Goal: Information Seeking & Learning: Learn about a topic

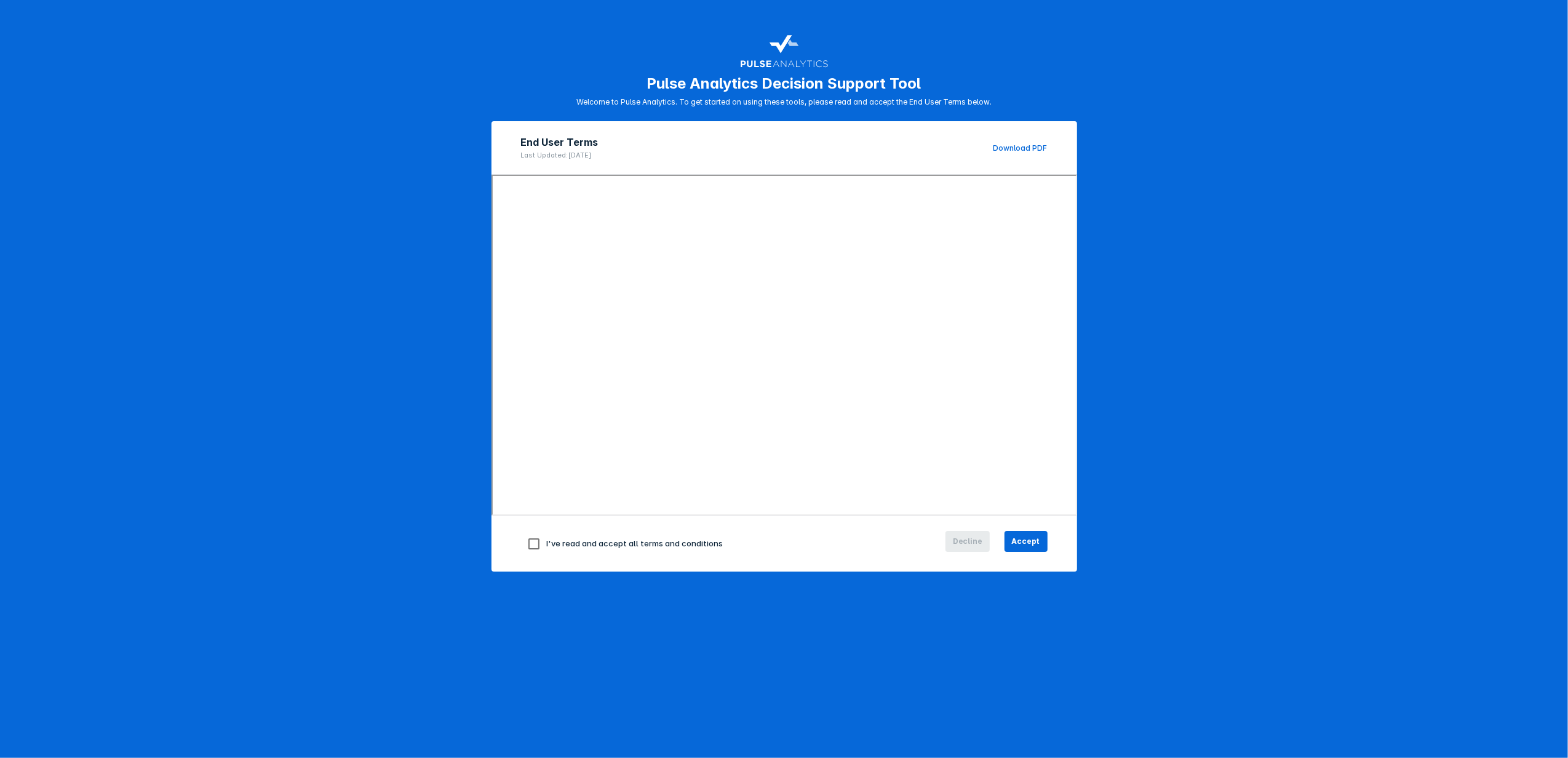
click at [525, 540] on input "checkbox" at bounding box center [534, 544] width 26 height 26
checkbox input "true"
click at [1032, 539] on span "Accept" at bounding box center [1026, 542] width 29 height 11
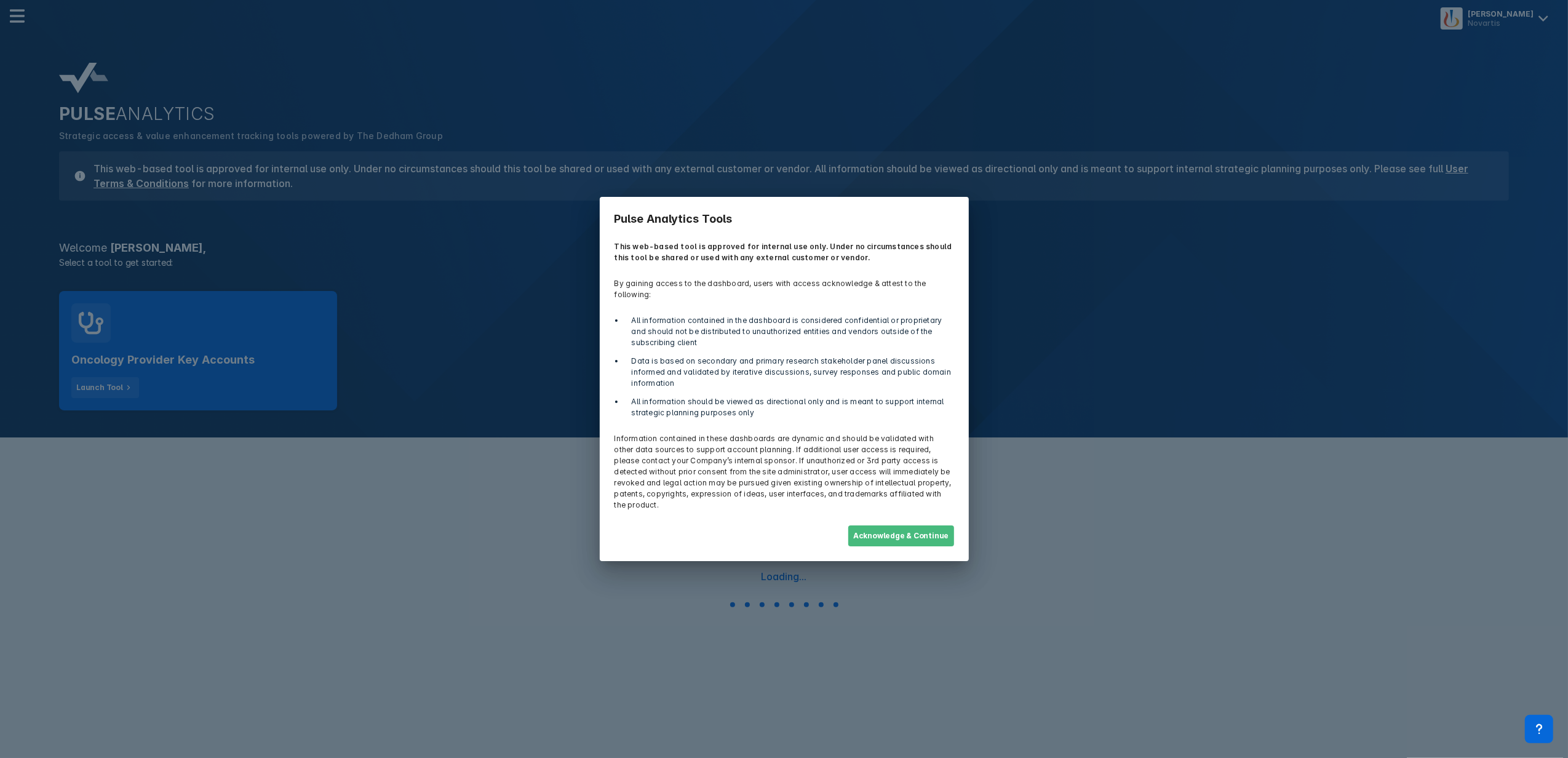
click at [924, 529] on button "Acknowledge & Continue" at bounding box center [901, 535] width 105 height 21
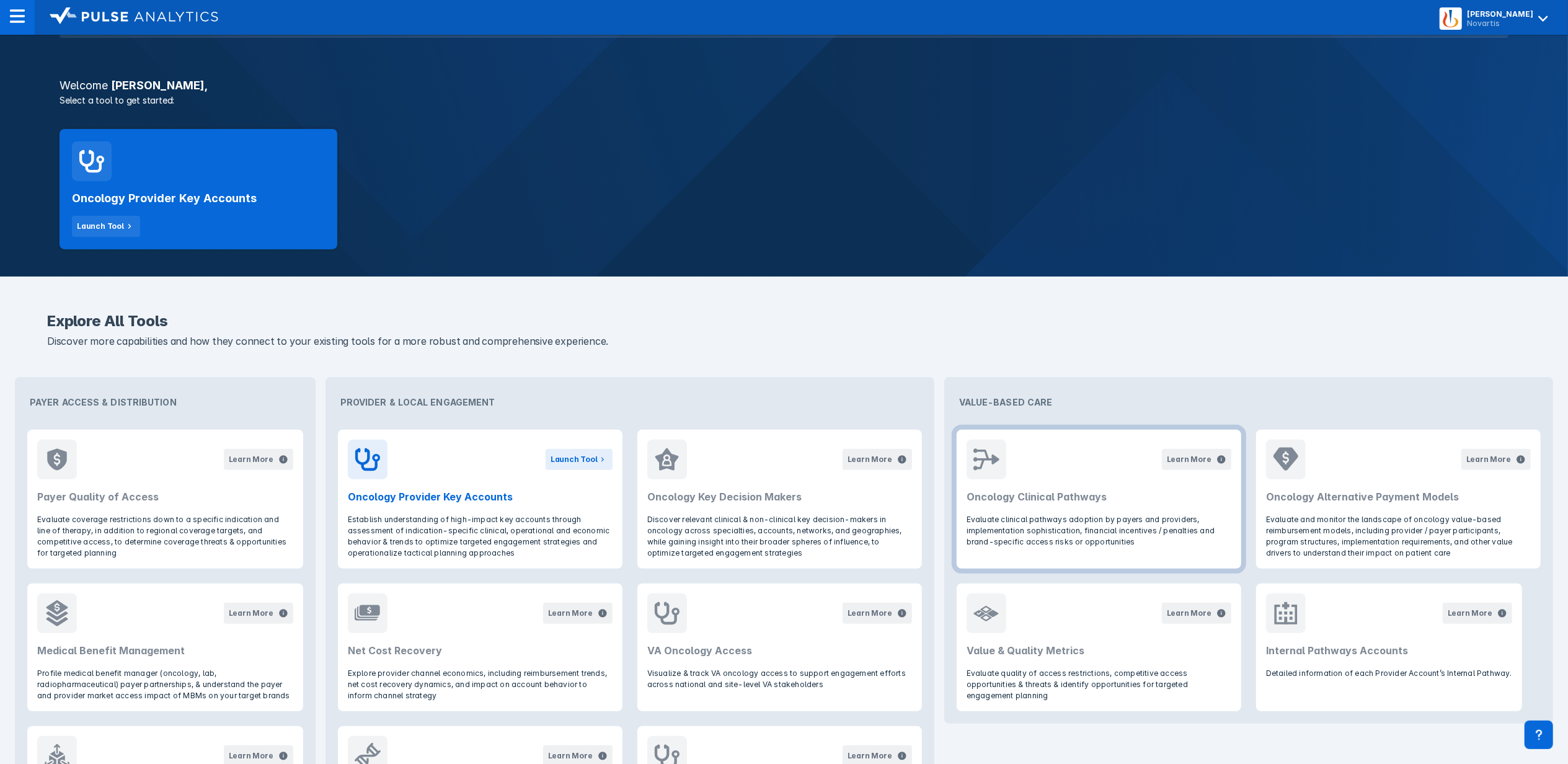
scroll to position [165, 0]
click at [470, 496] on h2 "Oncology Provider Key Accounts" at bounding box center [480, 496] width 265 height 15
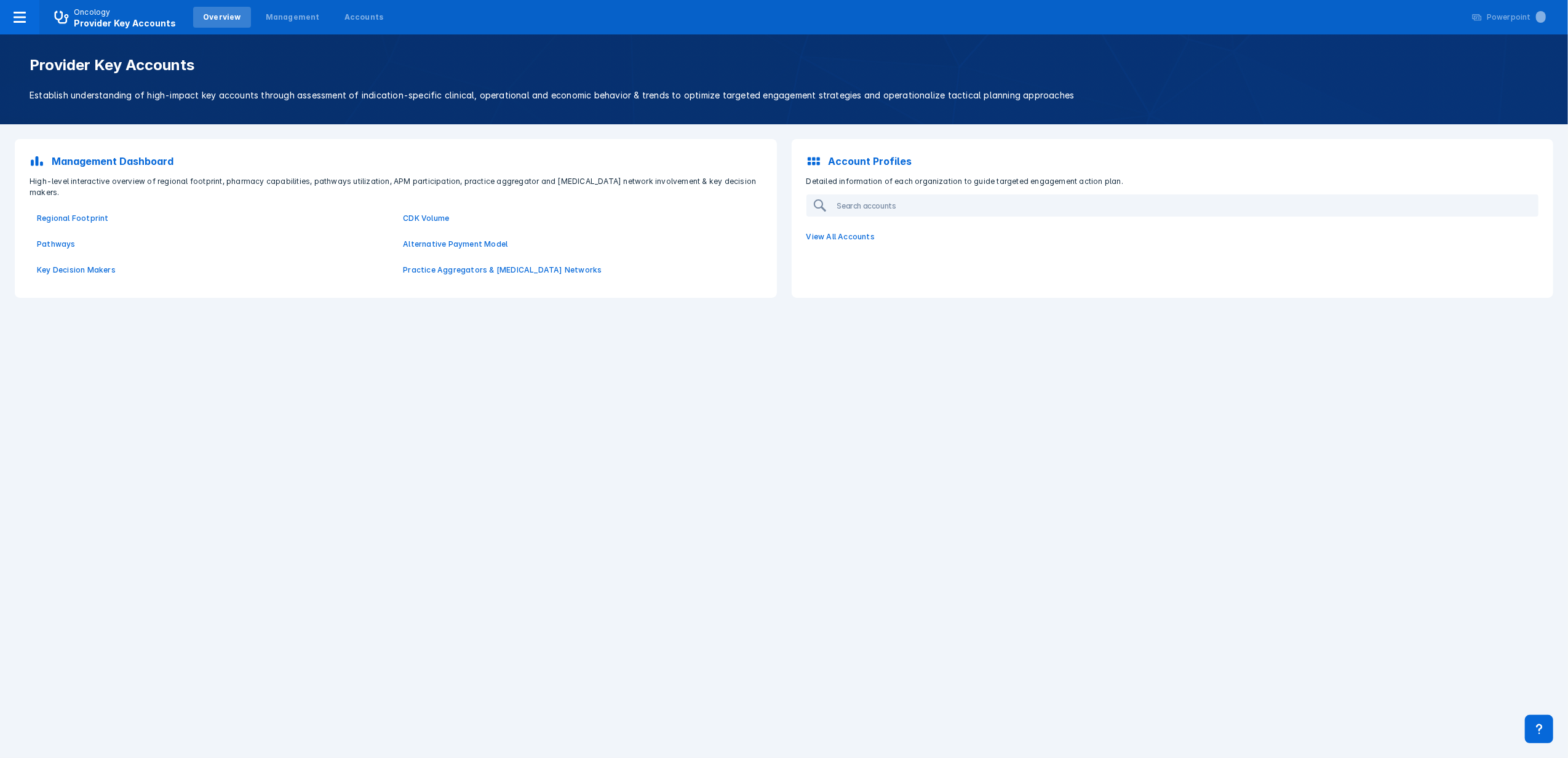
click at [820, 238] on p "View All Accounts" at bounding box center [1172, 237] width 748 height 26
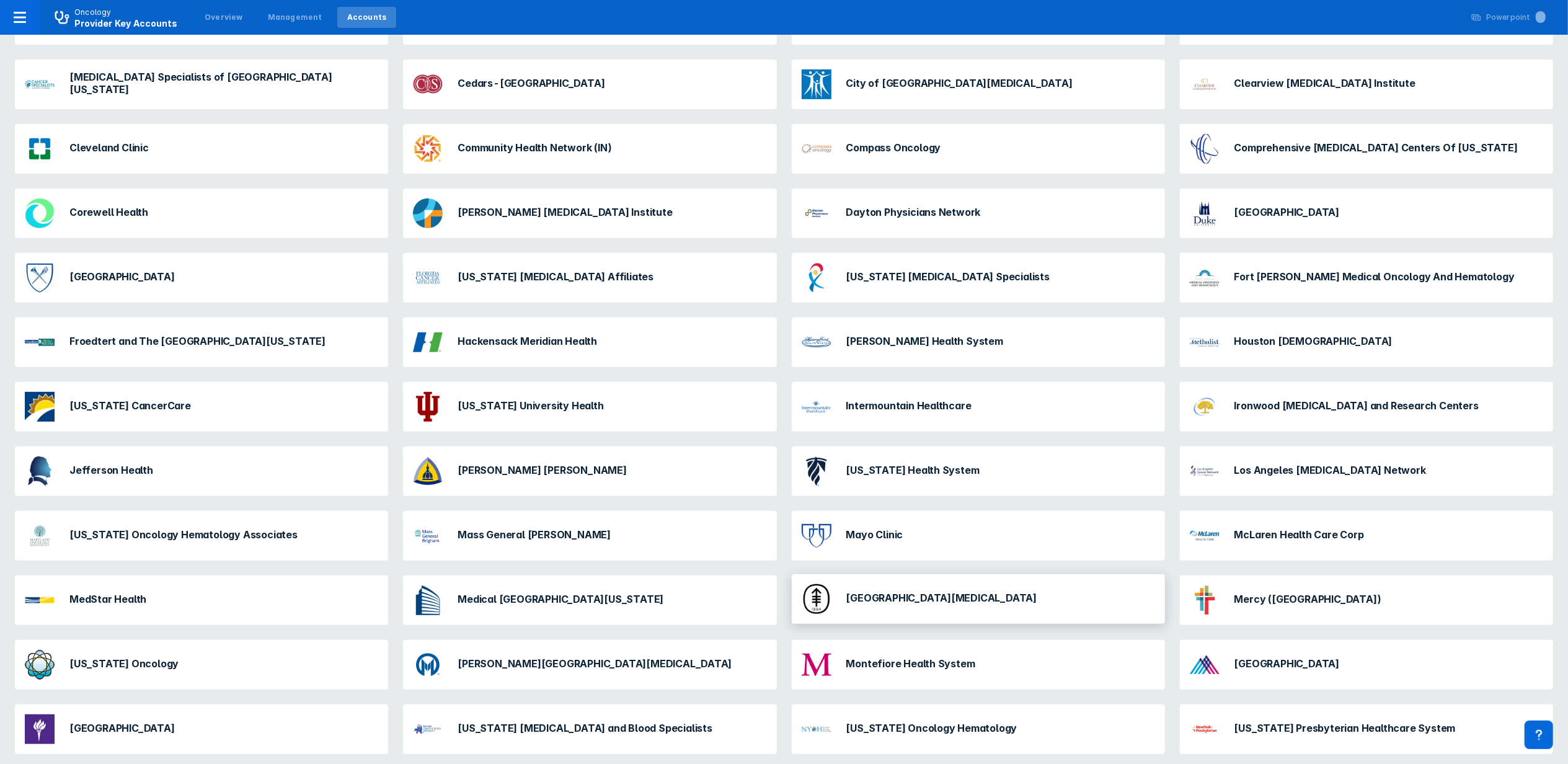
scroll to position [413, 0]
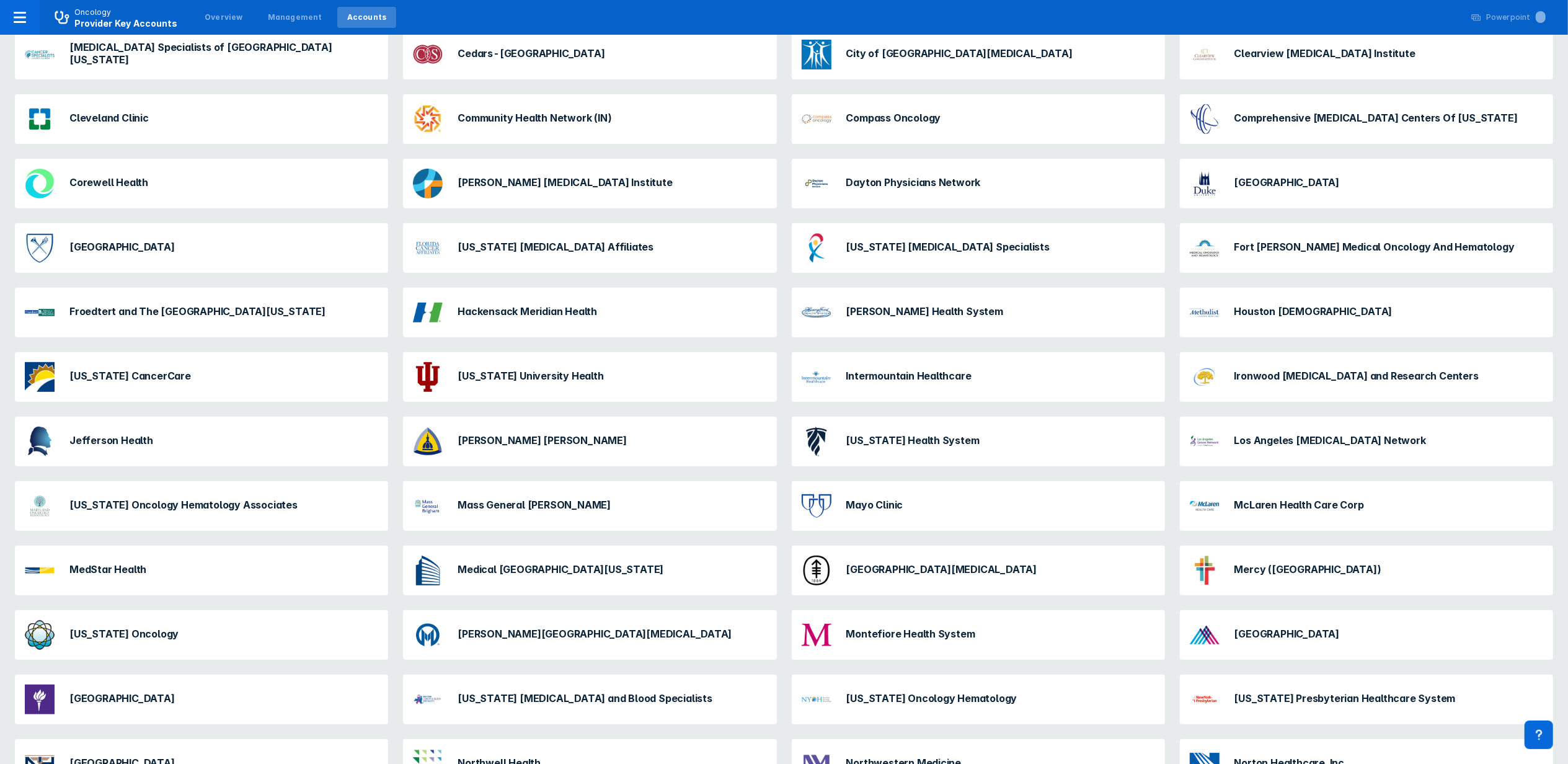
click at [547, 631] on h3 "Moffitt Cancer Center & Research Institute" at bounding box center [594, 633] width 274 height 12
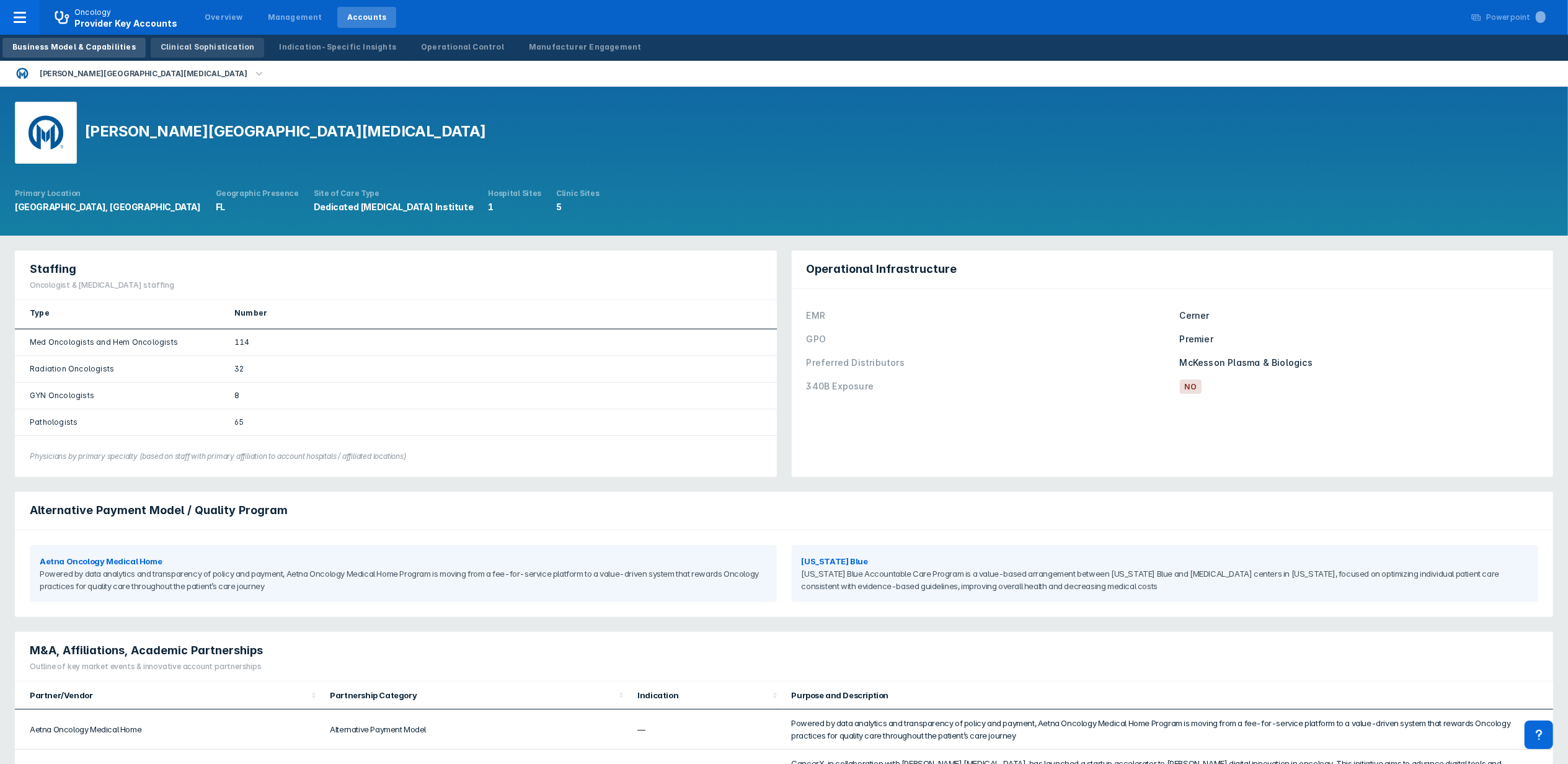
click at [179, 46] on div "Clinical Sophistication" at bounding box center [207, 48] width 94 height 11
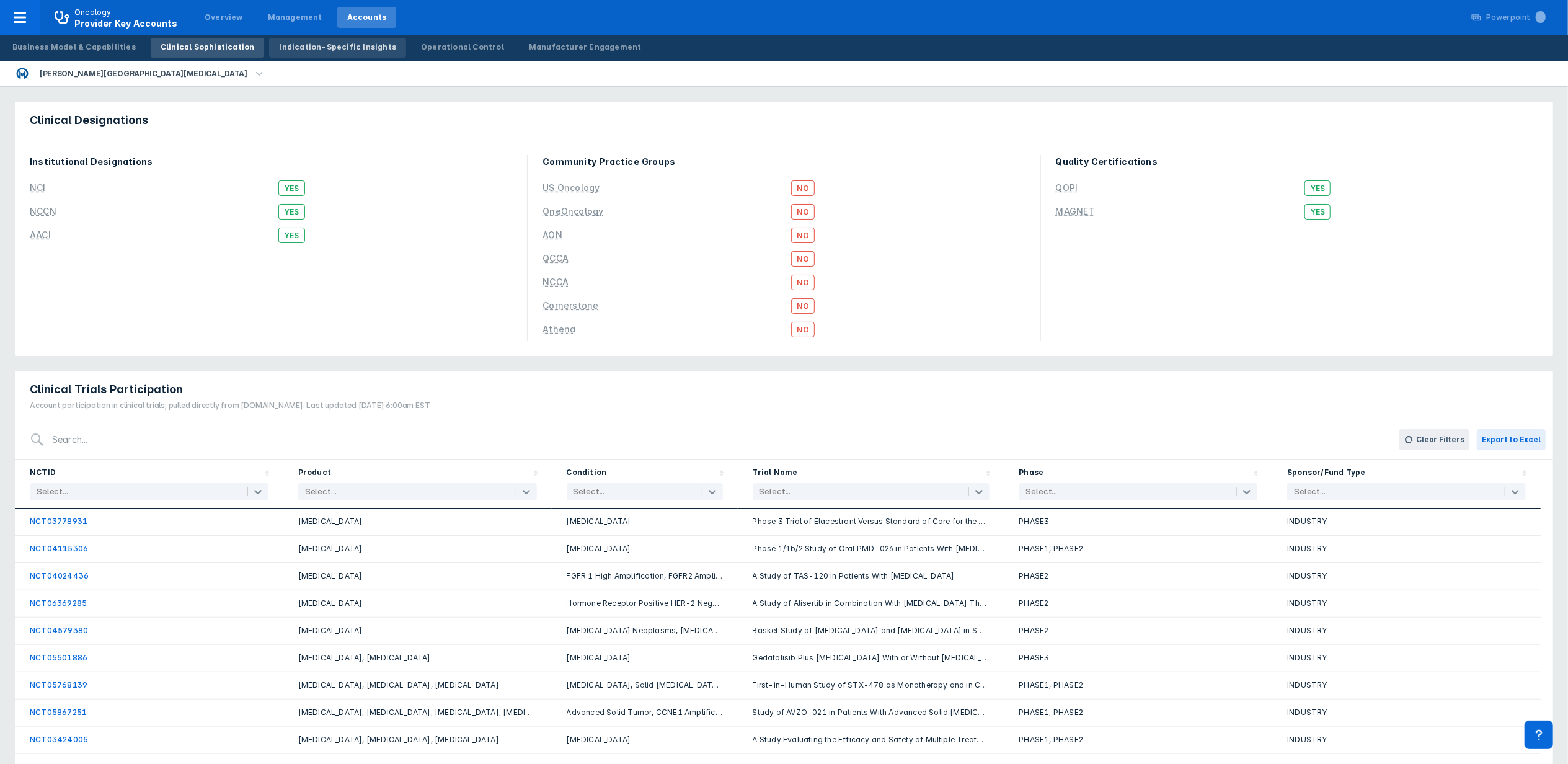
click at [311, 52] on div "Indication-Specific Insights" at bounding box center [337, 48] width 117 height 11
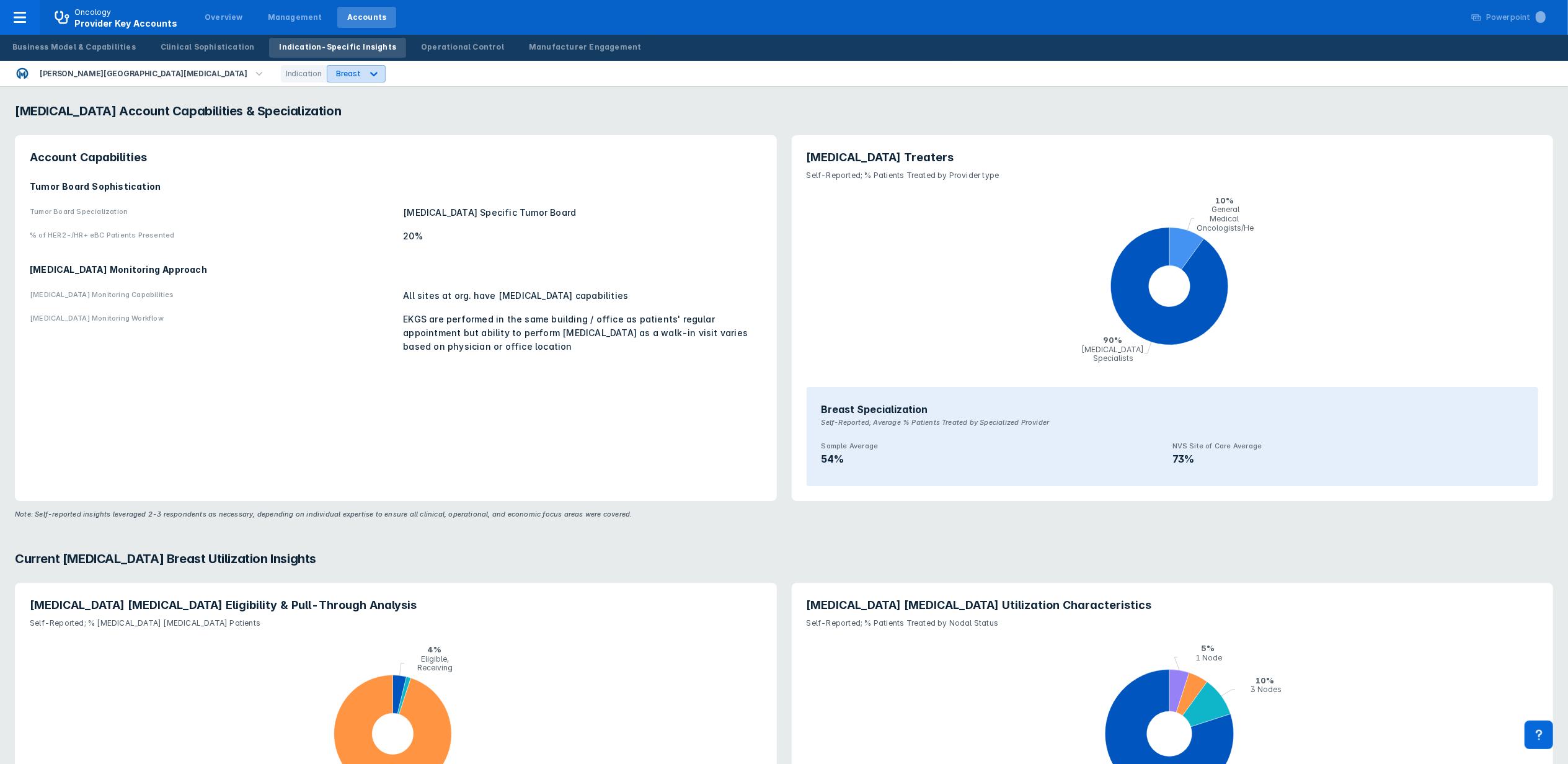
click at [336, 74] on div "Breast" at bounding box center [348, 74] width 25 height 9
click at [300, 131] on div "PNH" at bounding box center [287, 126] width 35 height 24
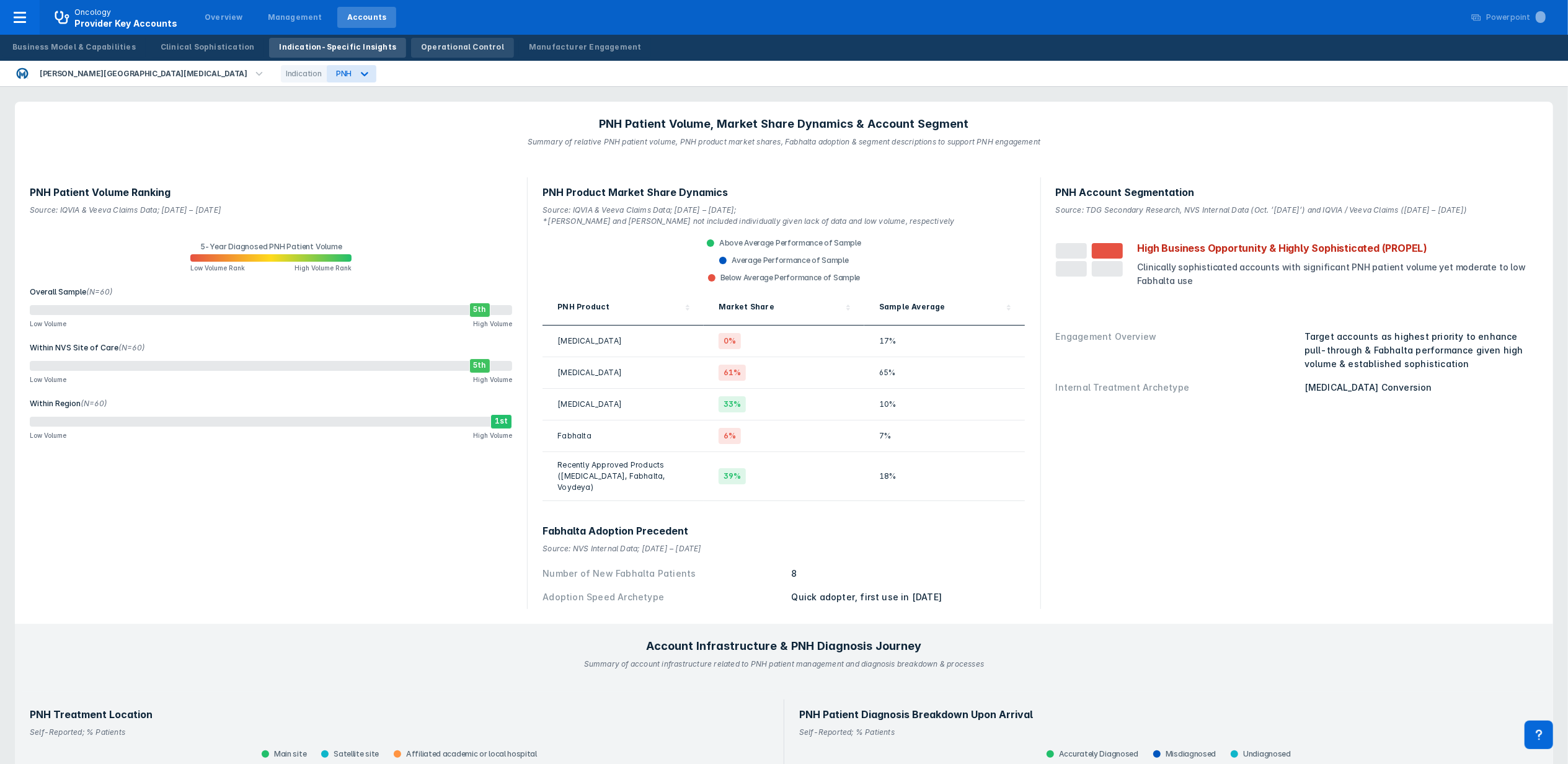
click at [430, 42] on div "Operational Control" at bounding box center [462, 48] width 83 height 11
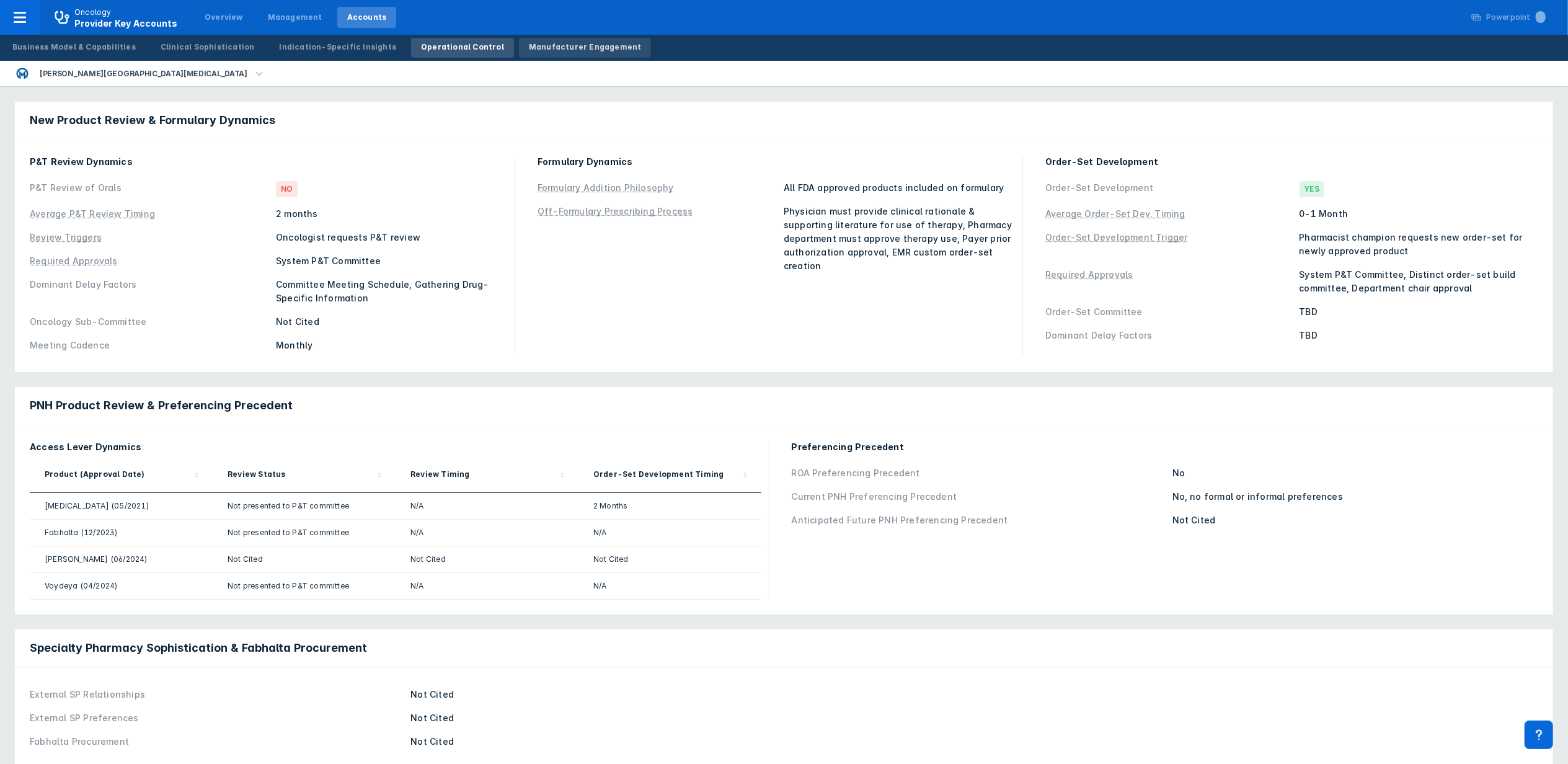
click at [529, 45] on div "Manufacturer Engagement" at bounding box center [585, 48] width 113 height 11
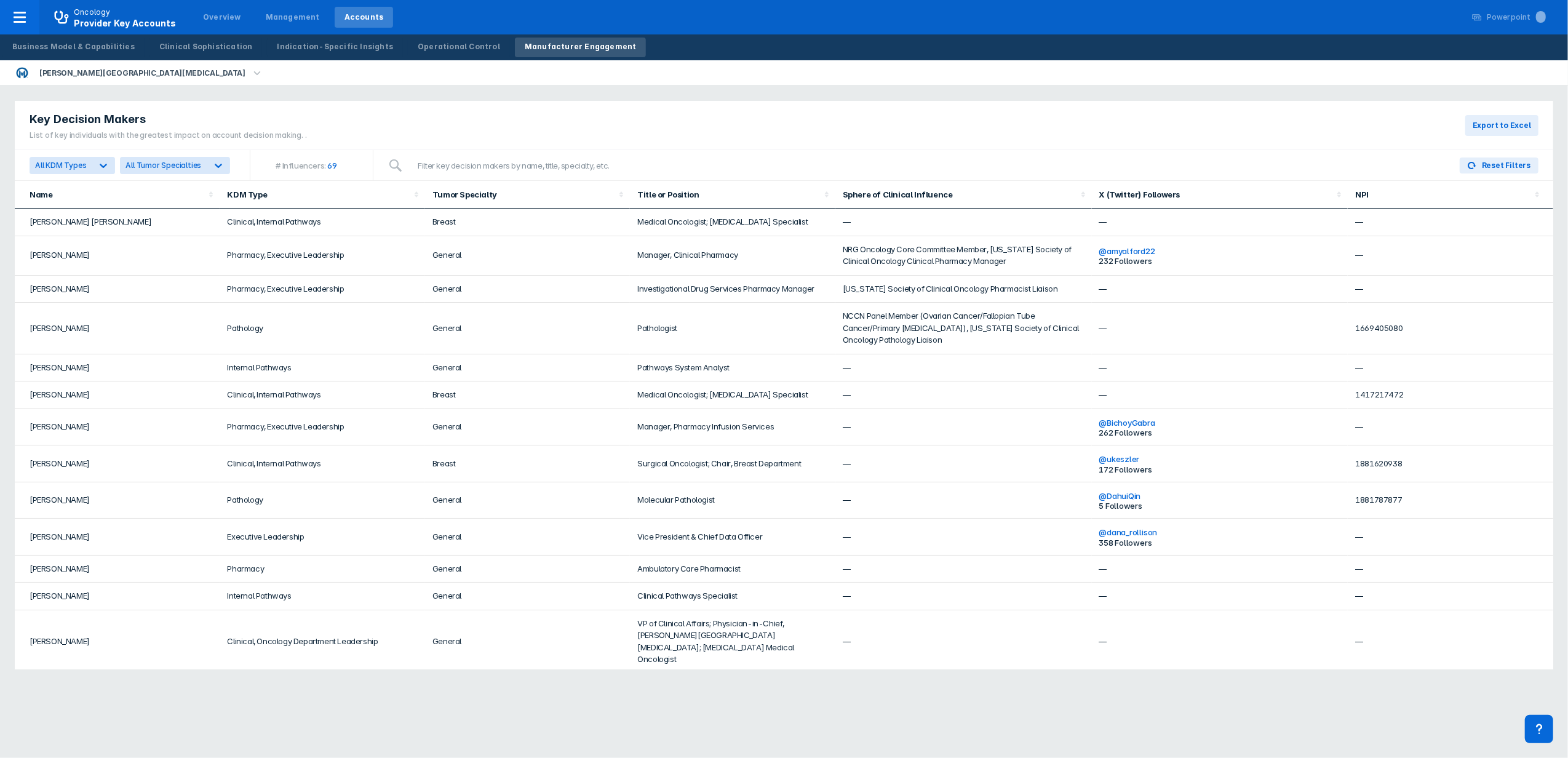
click at [1202, 227] on td "—" at bounding box center [1219, 223] width 256 height 28
